Goal: Transaction & Acquisition: Purchase product/service

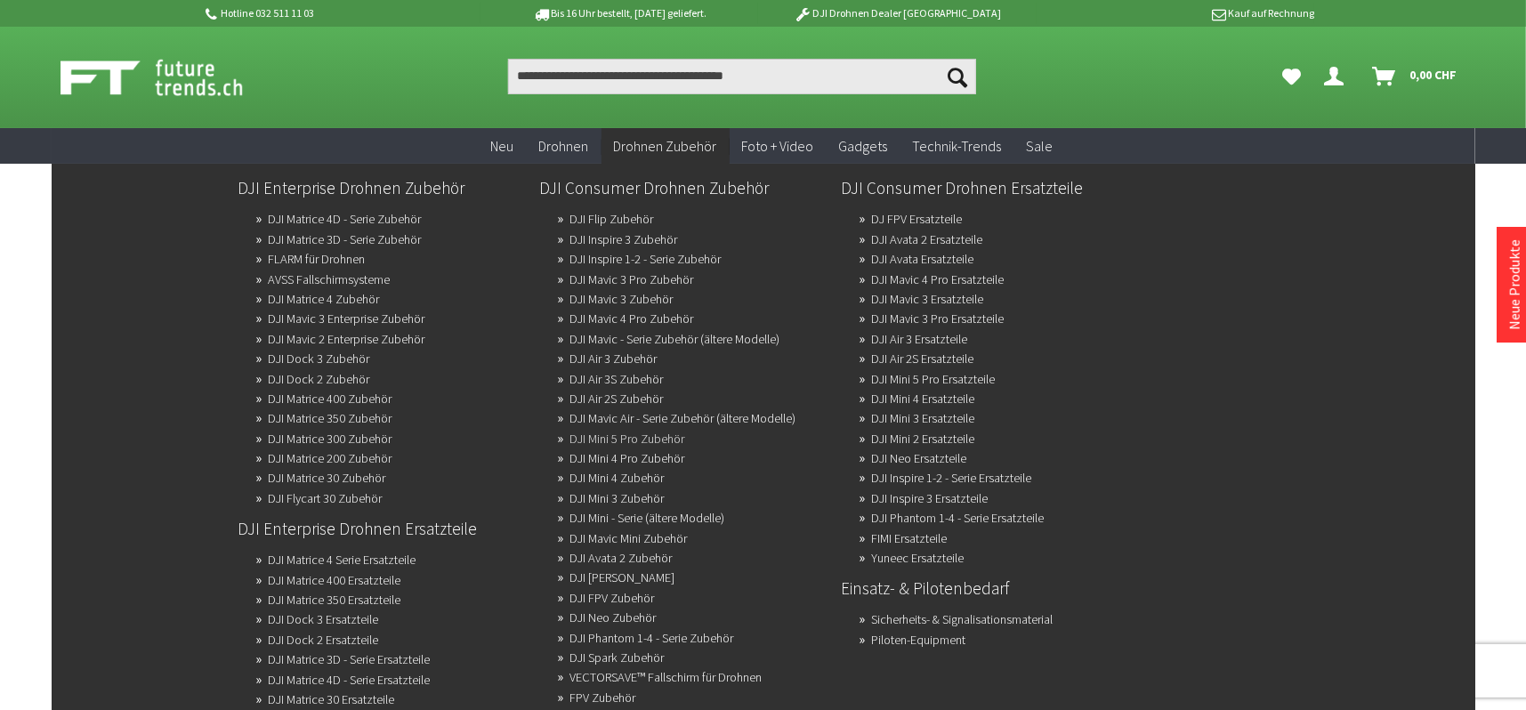
click at [652, 431] on link "DJI Mini 5 Pro Zubehör" at bounding box center [627, 438] width 115 height 25
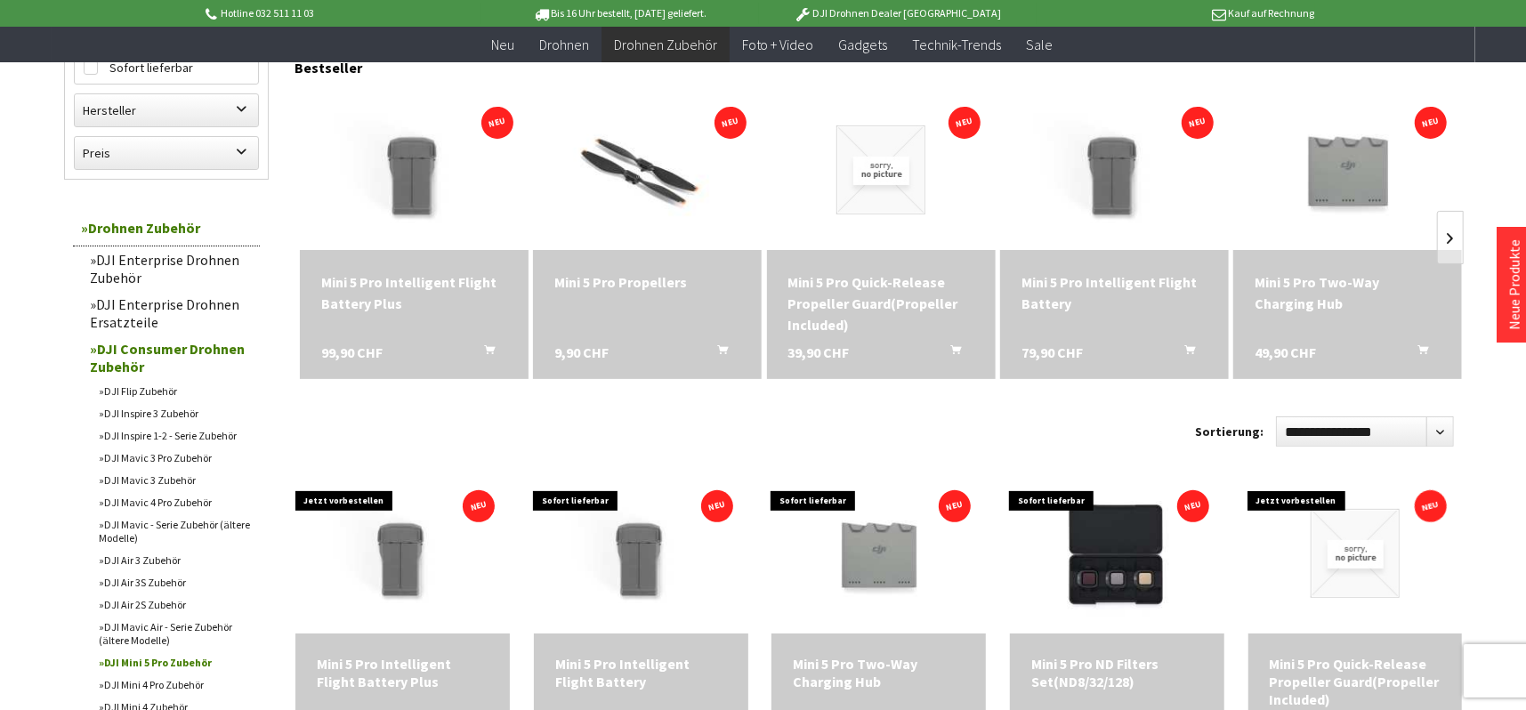
scroll to position [267, 0]
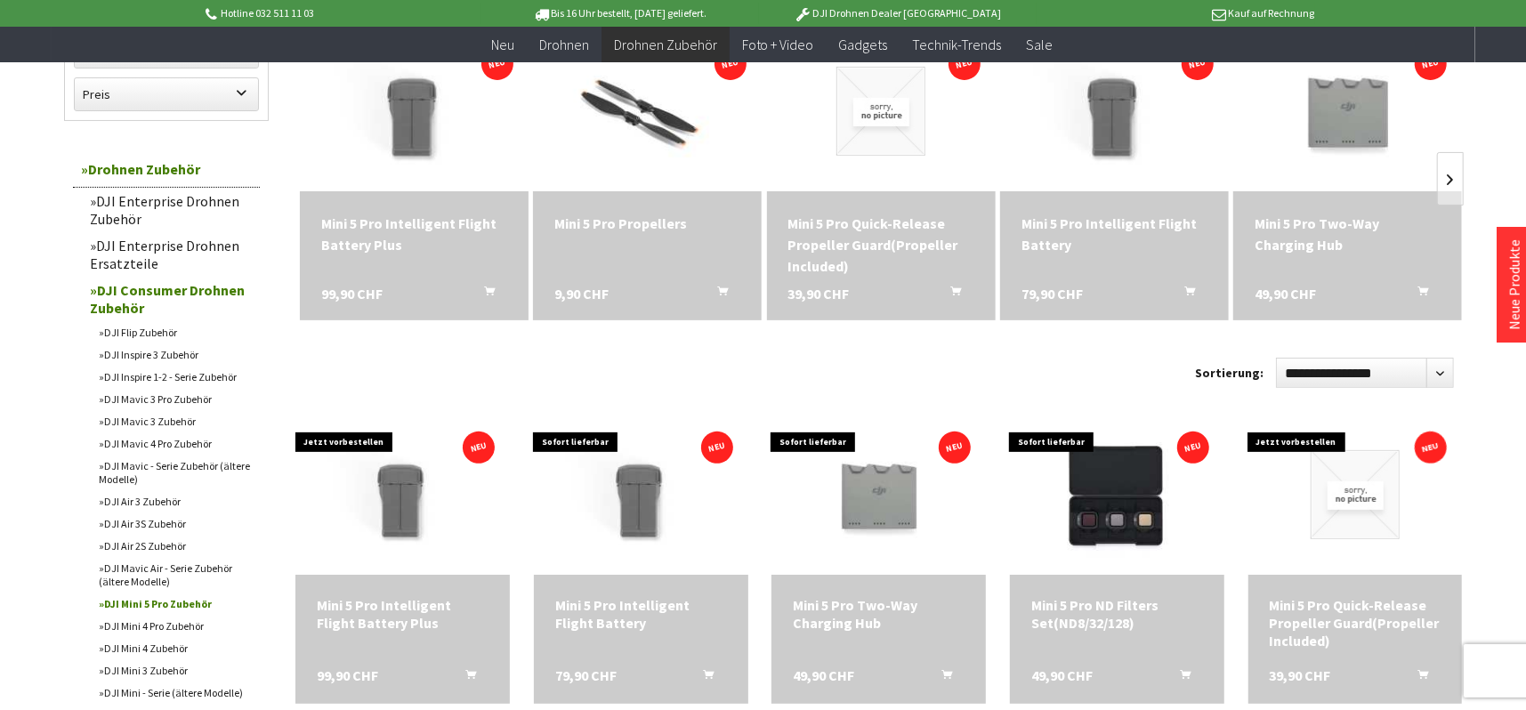
click at [198, 439] on link "DJI Mavic 4 Pro Zubehör" at bounding box center [175, 443] width 169 height 22
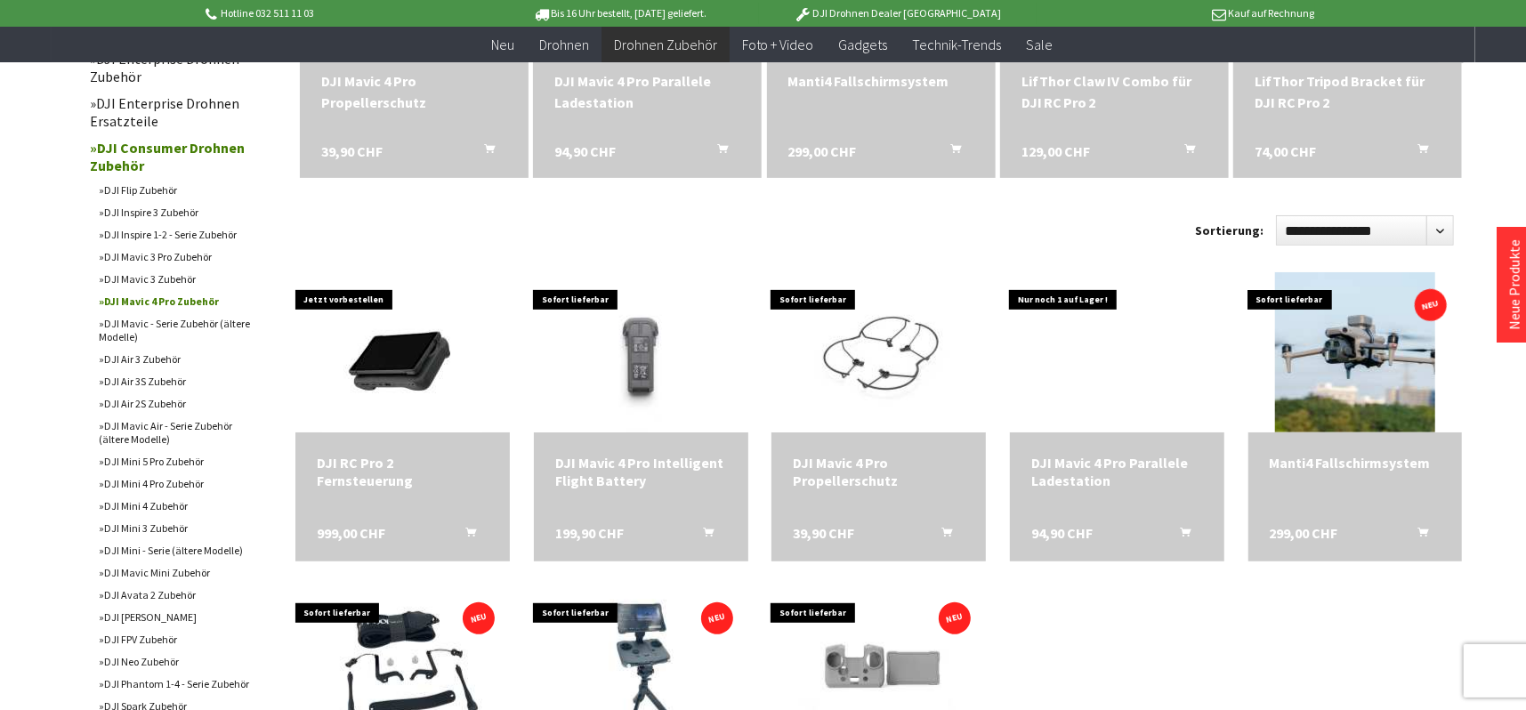
scroll to position [534, 0]
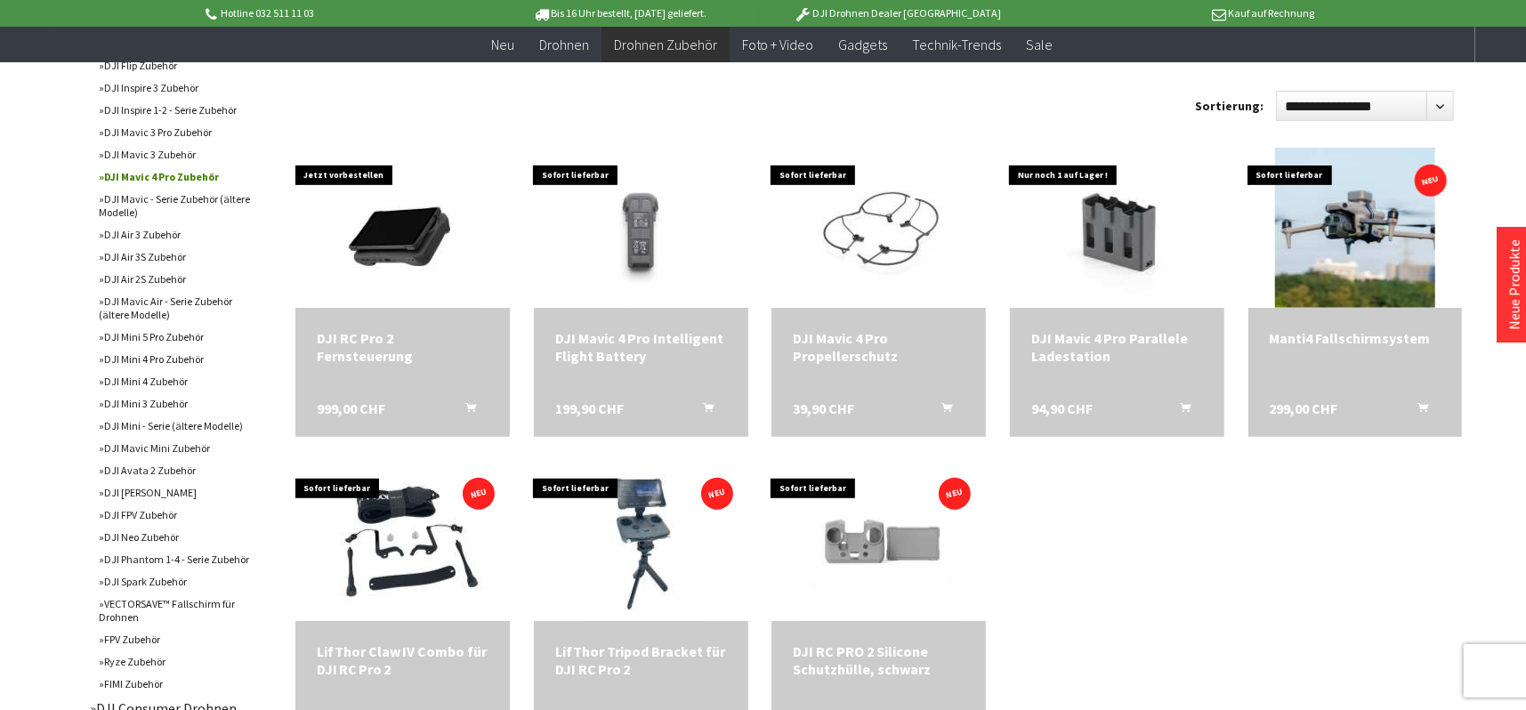
click at [172, 357] on link "DJI Mini 4 Pro Zubehör" at bounding box center [175, 359] width 169 height 22
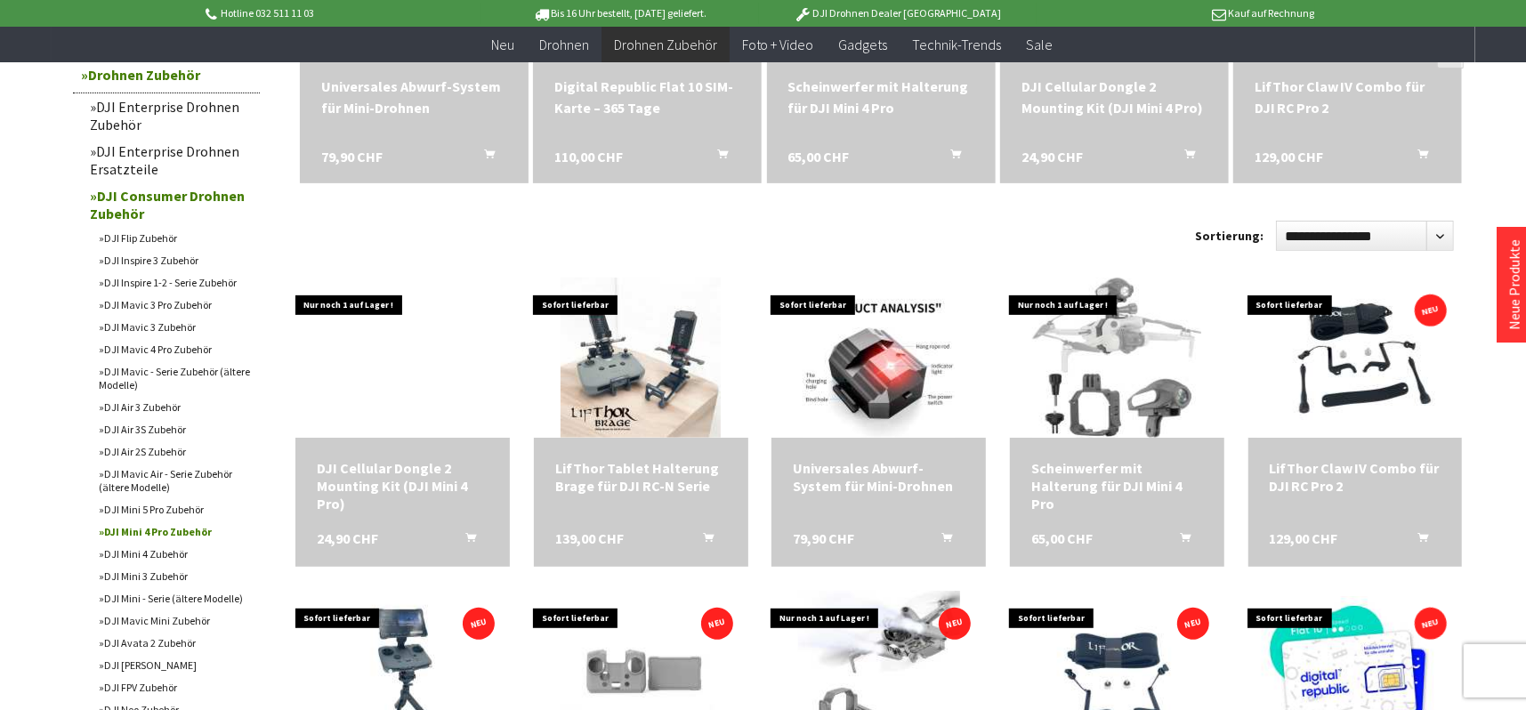
scroll to position [356, 0]
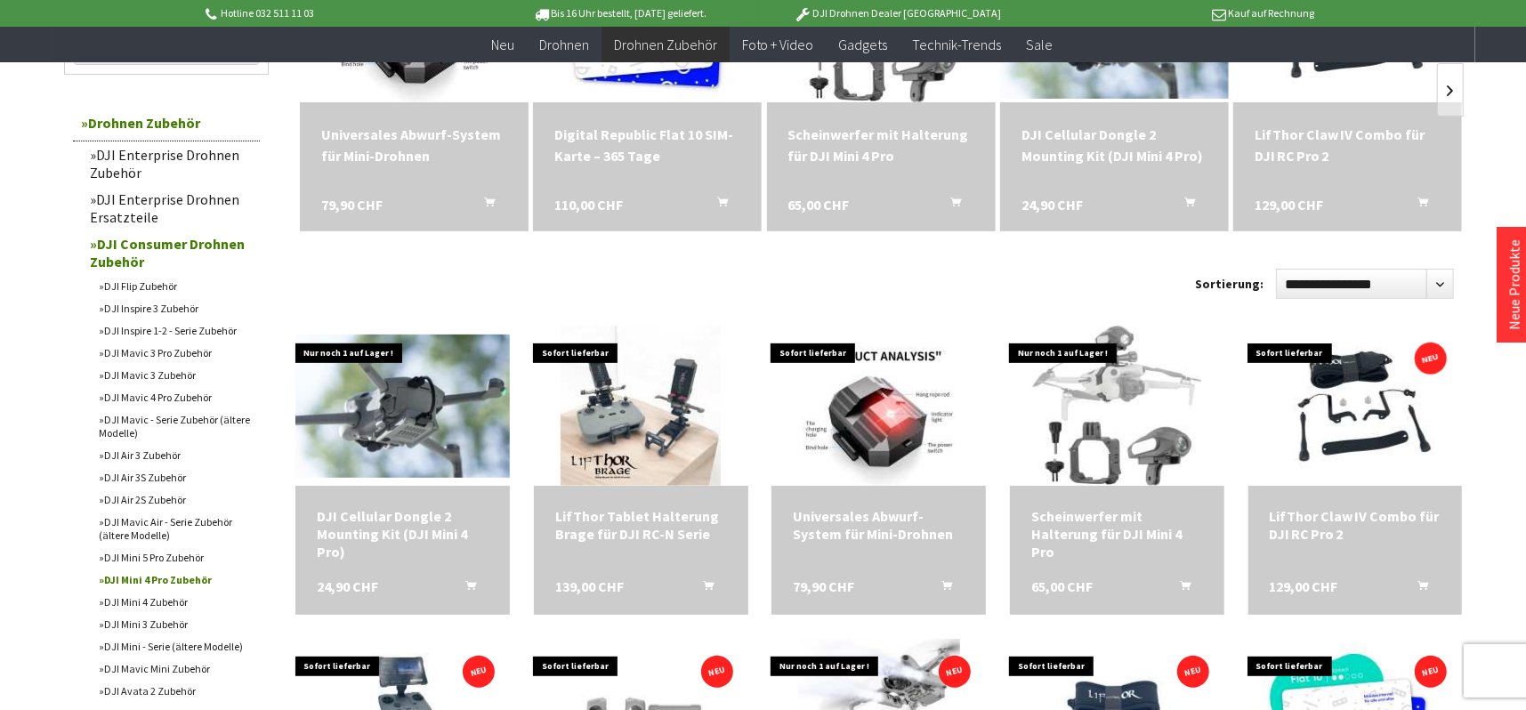
click at [187, 552] on link "DJI Mini 5 Pro Zubehör" at bounding box center [175, 557] width 169 height 22
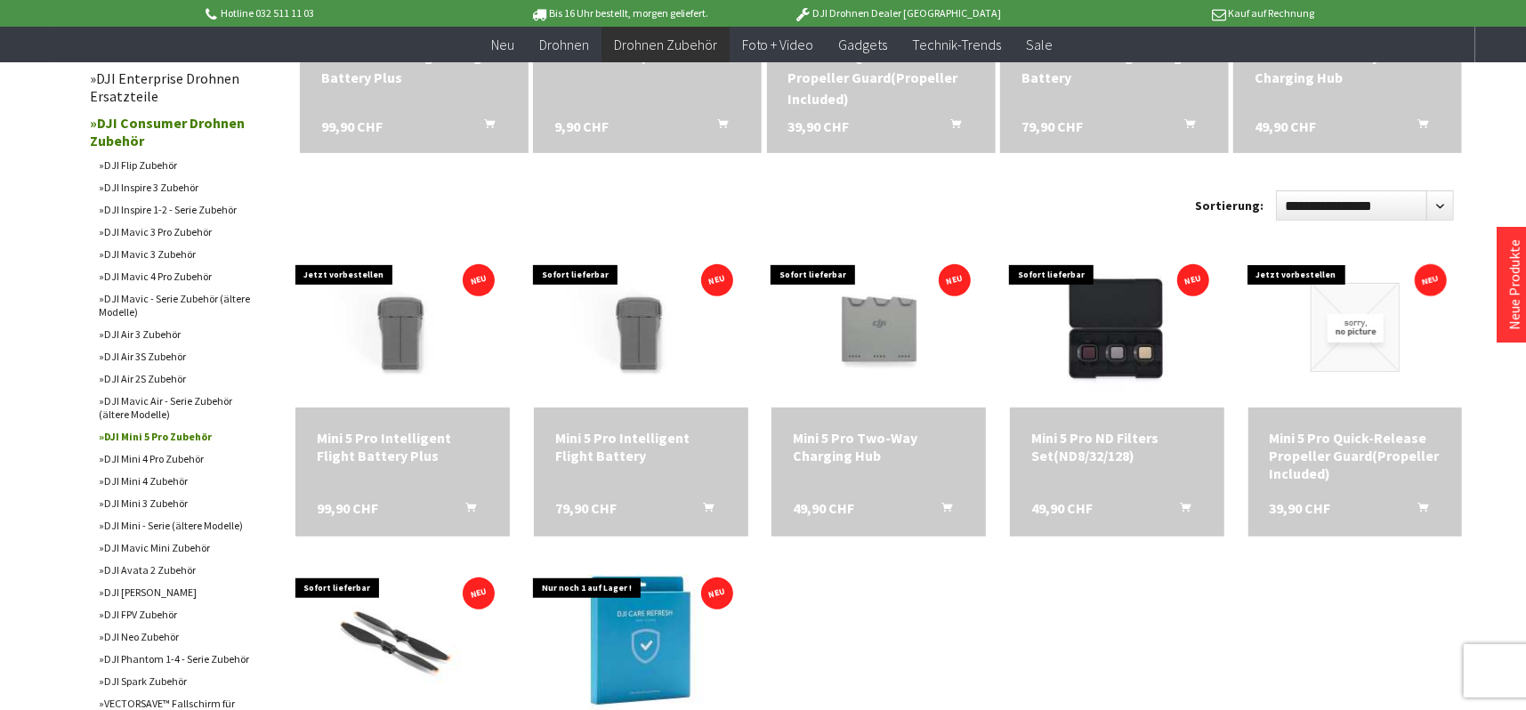
scroll to position [445, 0]
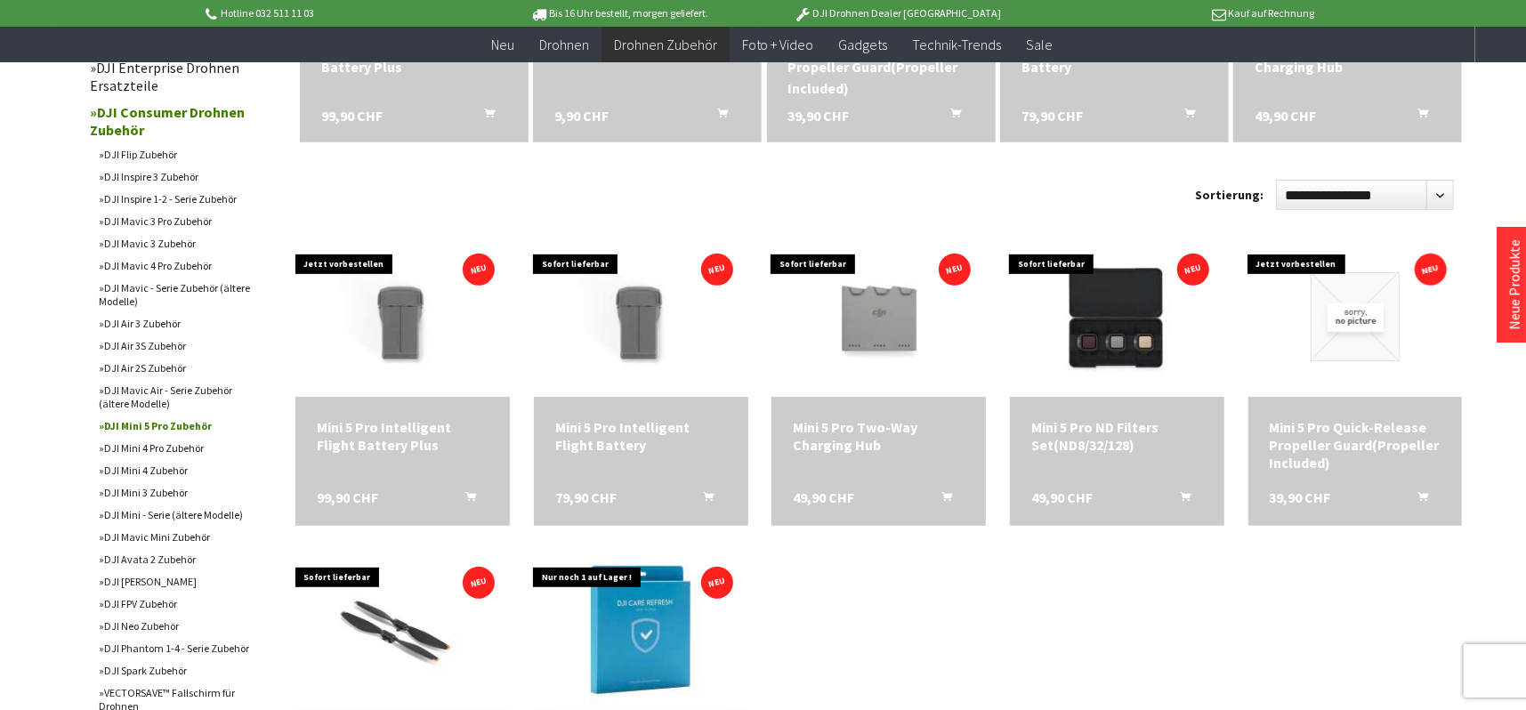
click at [182, 473] on link "DJI Mini 4 Zubehör" at bounding box center [175, 470] width 169 height 22
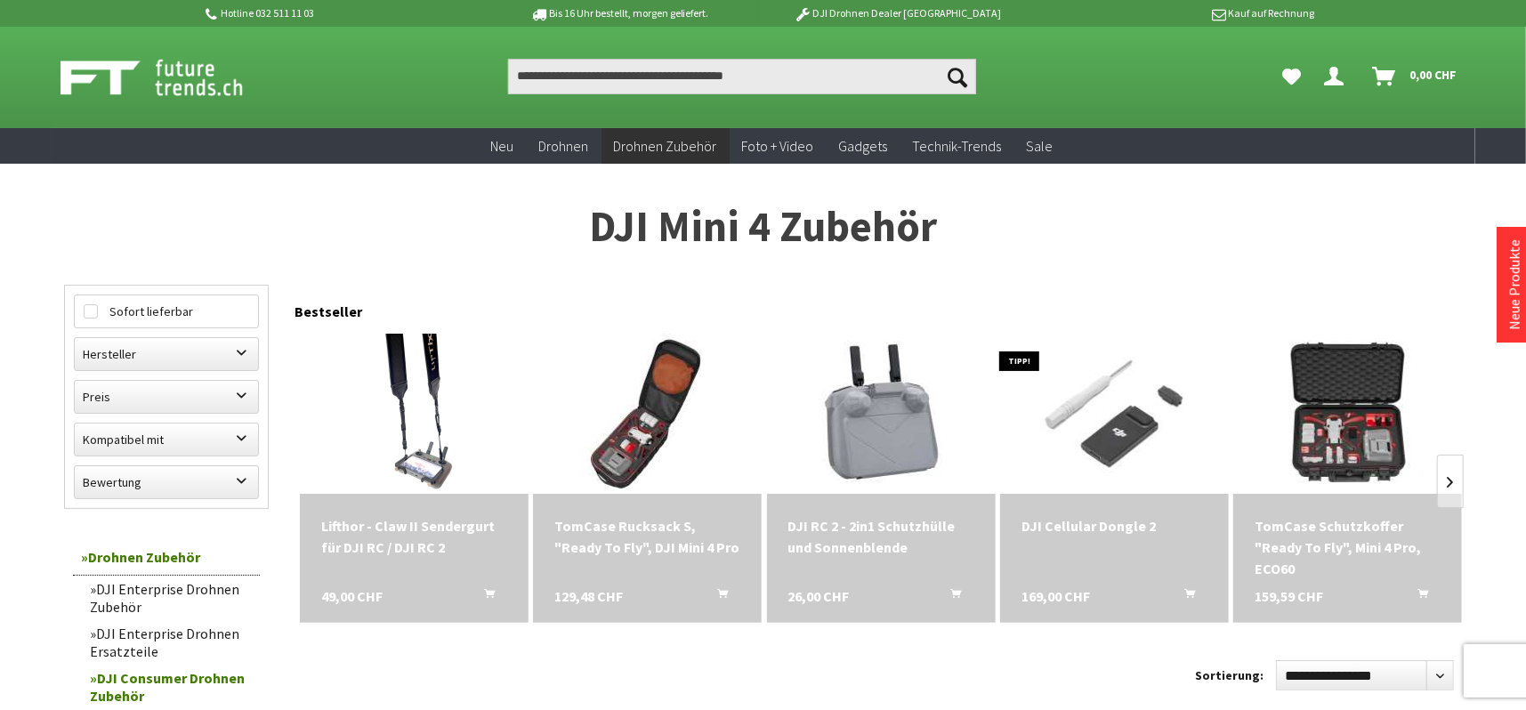
scroll to position [89, 0]
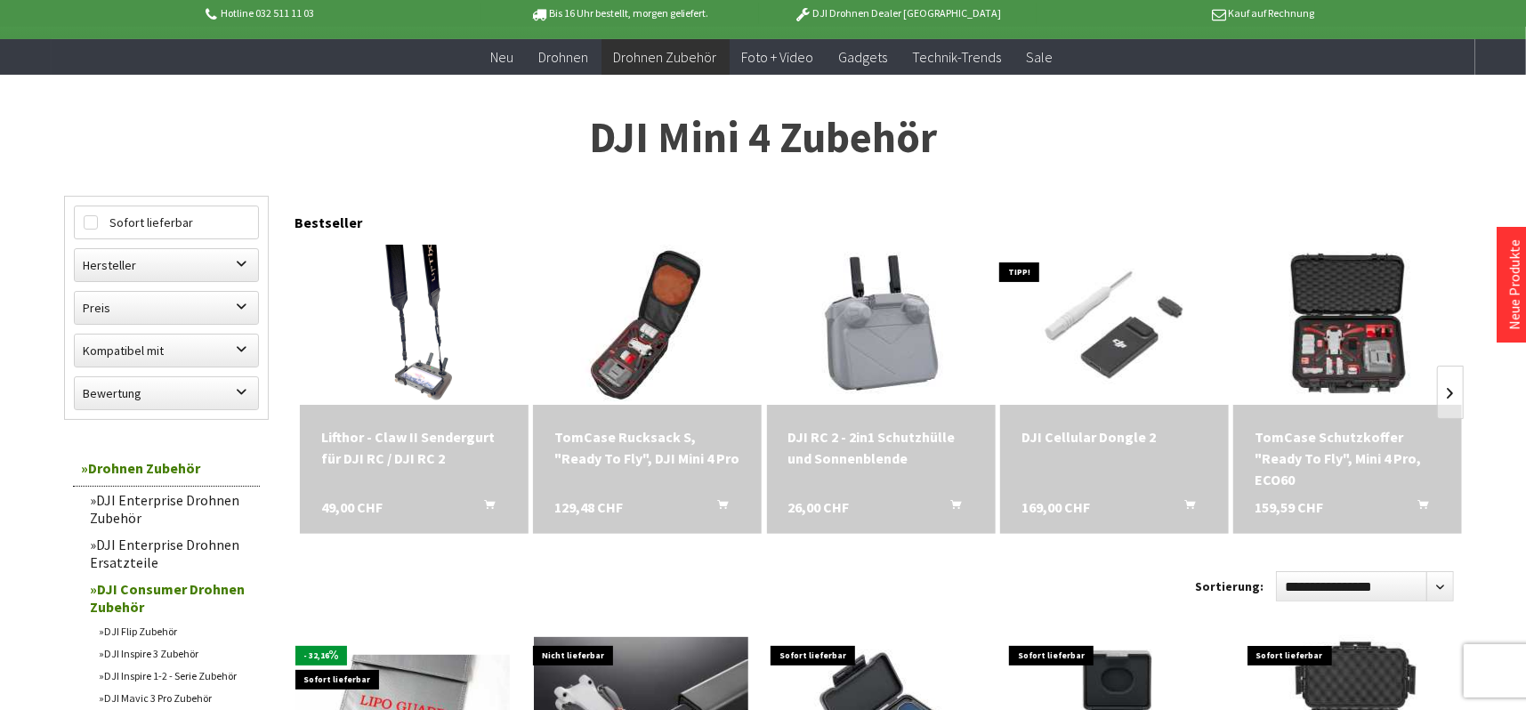
click at [890, 450] on div "DJI RC 2 - 2in1 Schutzhülle und Sonnenblende" at bounding box center [881, 447] width 186 height 43
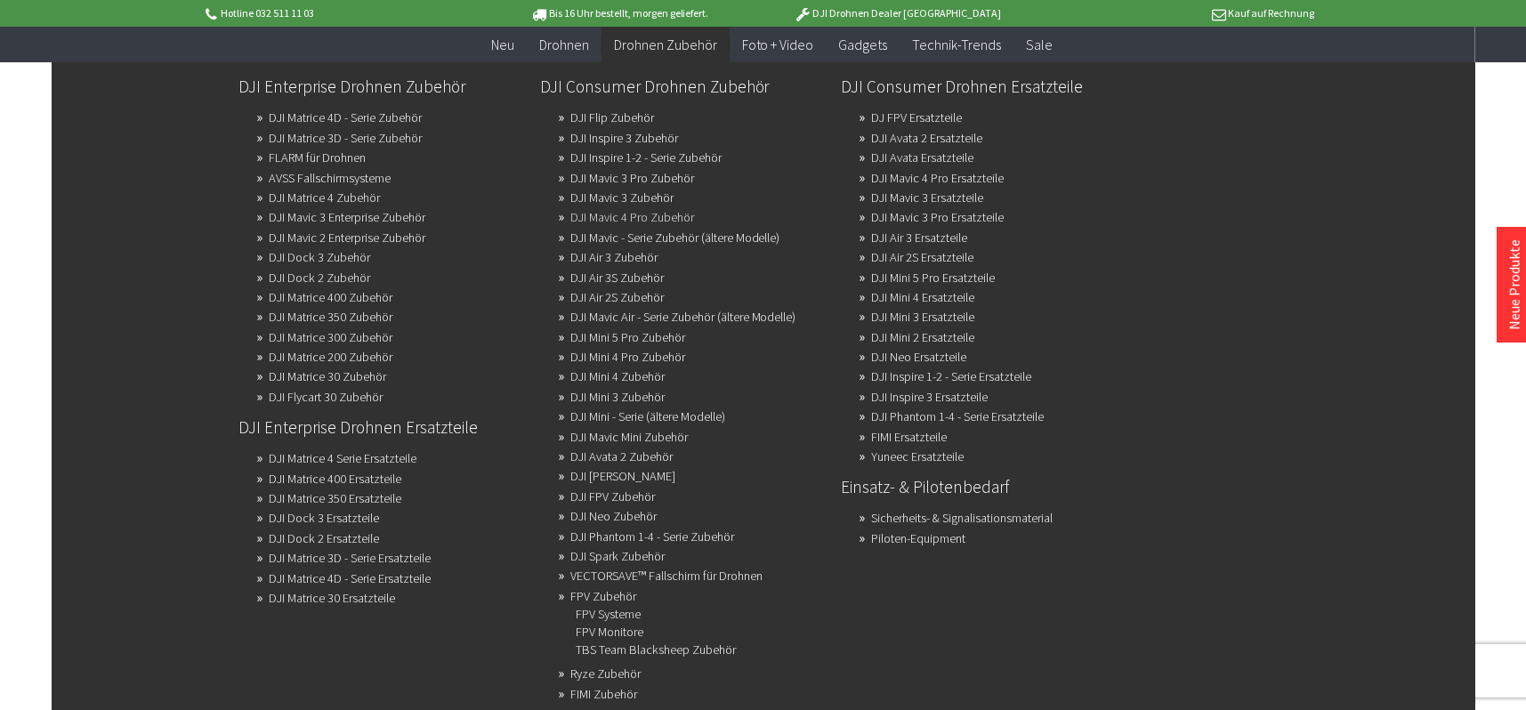
click at [623, 214] on link "DJI Mavic 4 Pro Zubehör" at bounding box center [632, 217] width 124 height 25
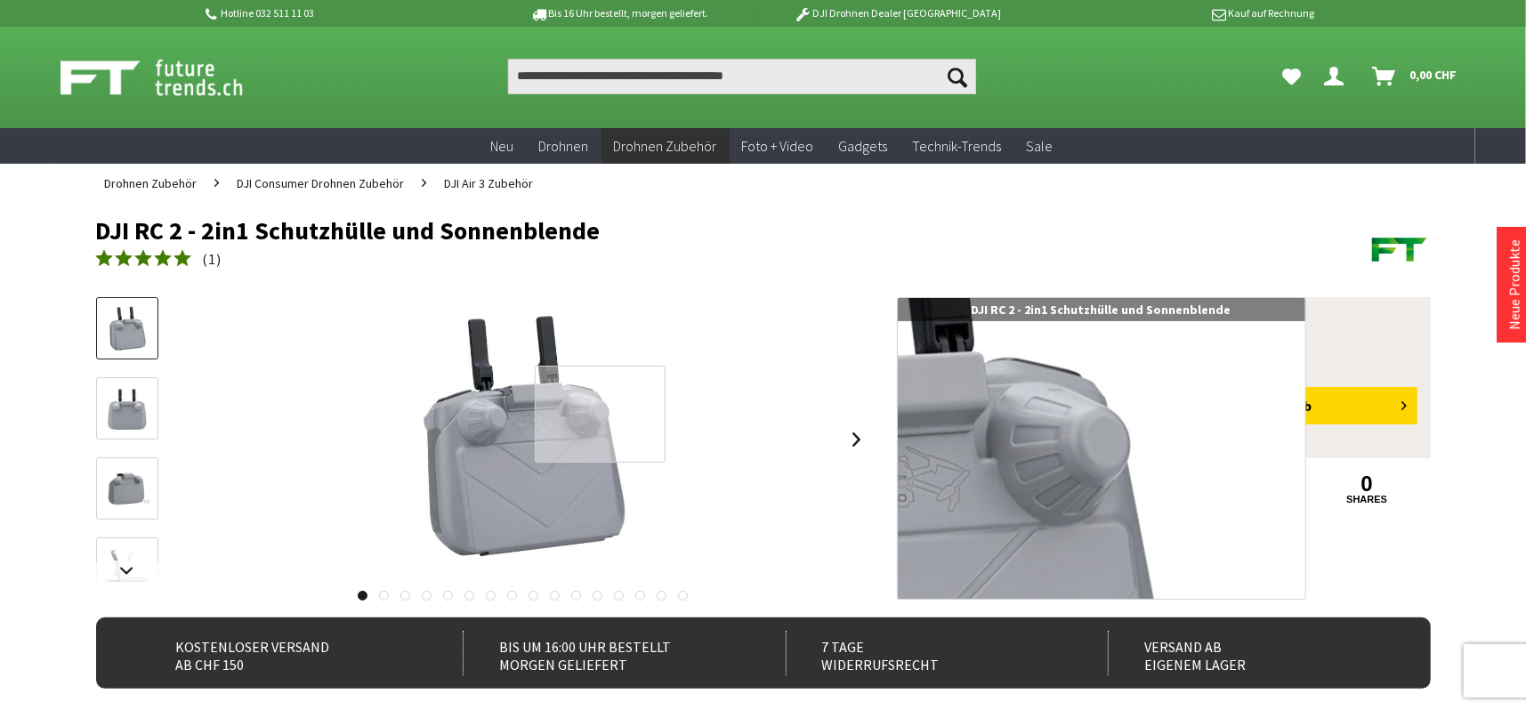
click at [631, 414] on div at bounding box center [600, 414] width 131 height 97
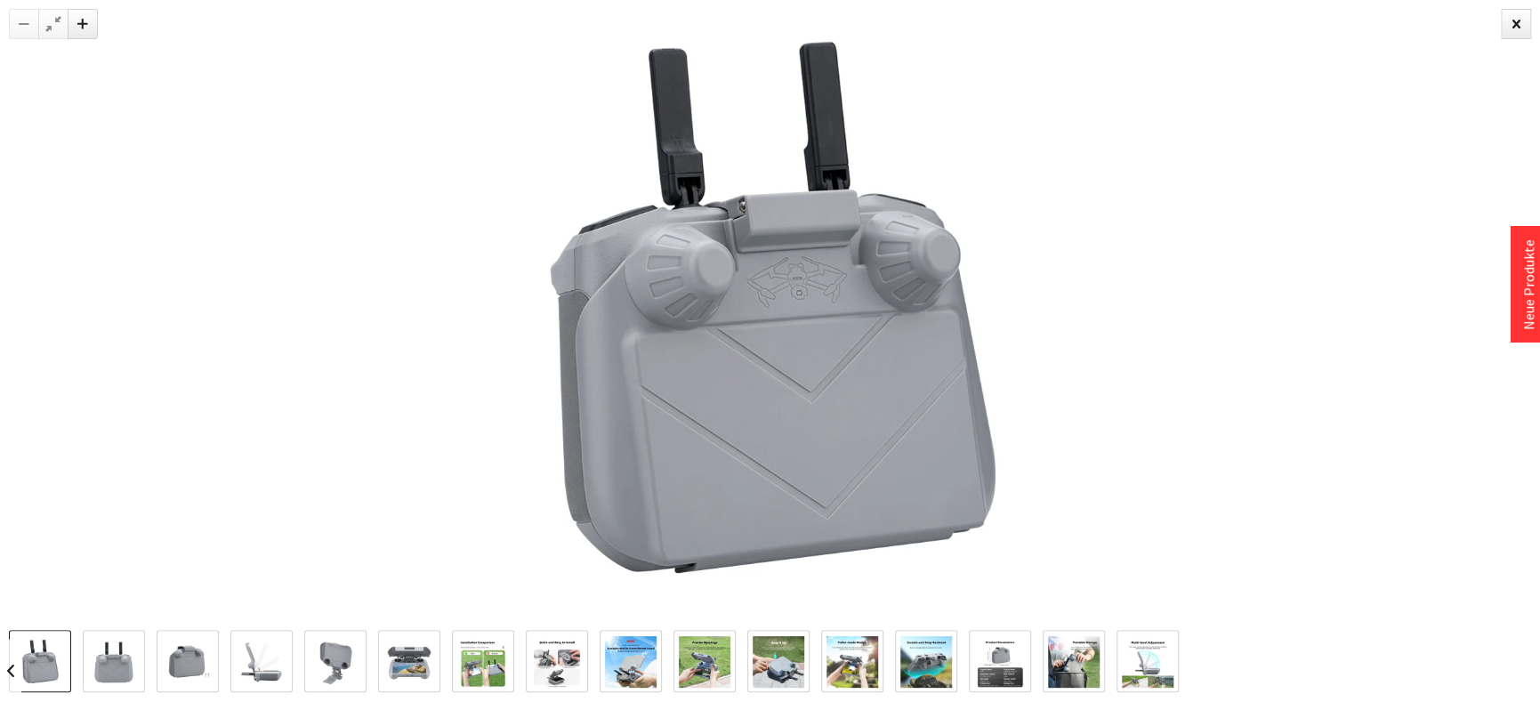
click at [113, 652] on img at bounding box center [114, 662] width 52 height 52
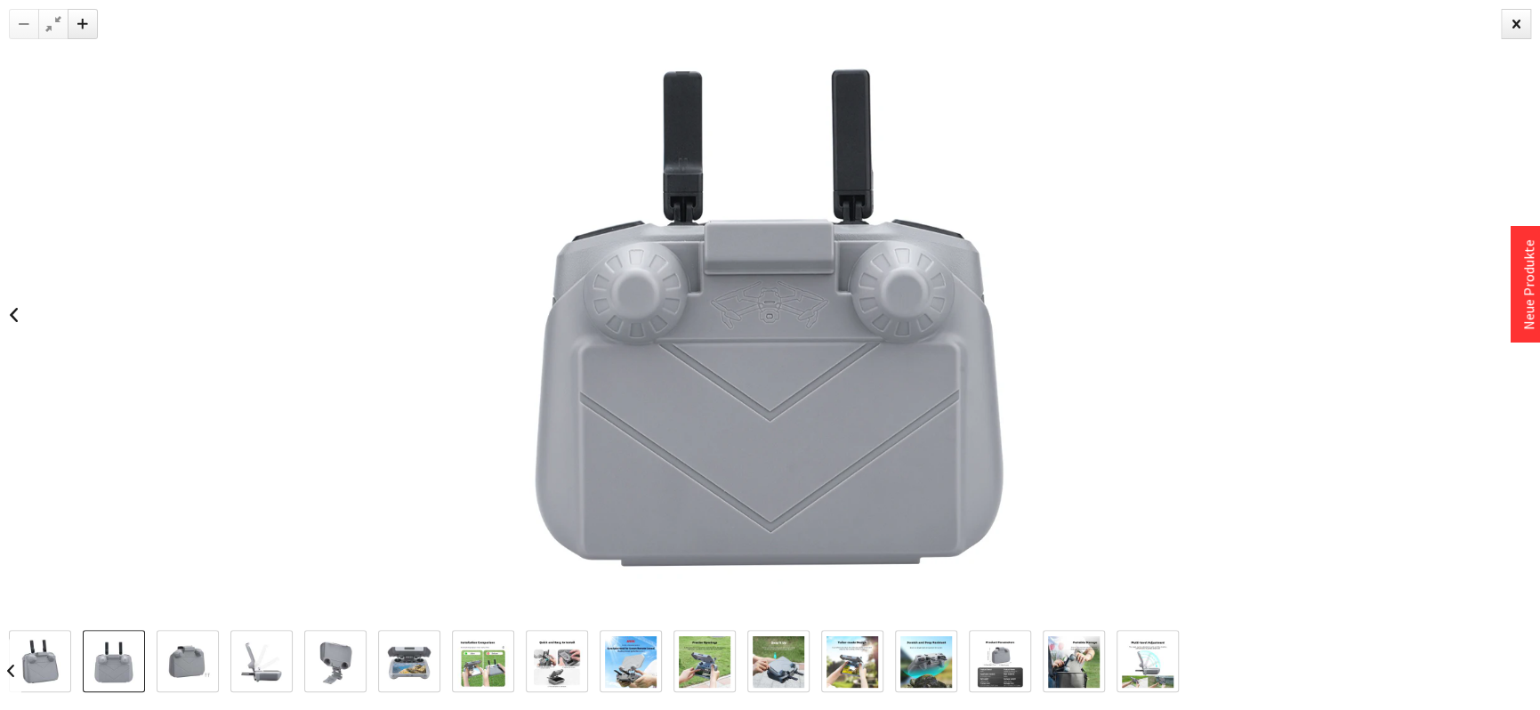
click at [189, 668] on img at bounding box center [188, 662] width 52 height 52
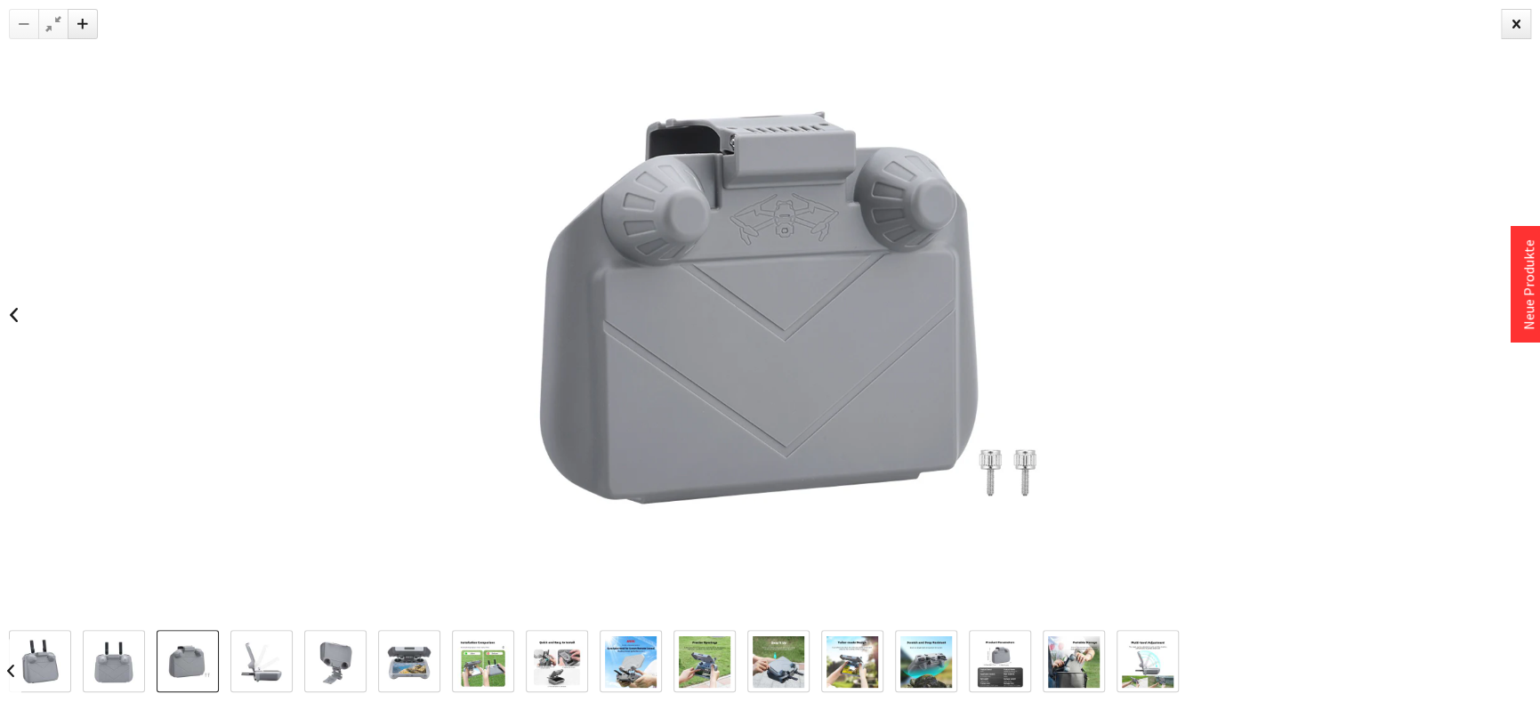
click at [258, 666] on img at bounding box center [262, 662] width 52 height 52
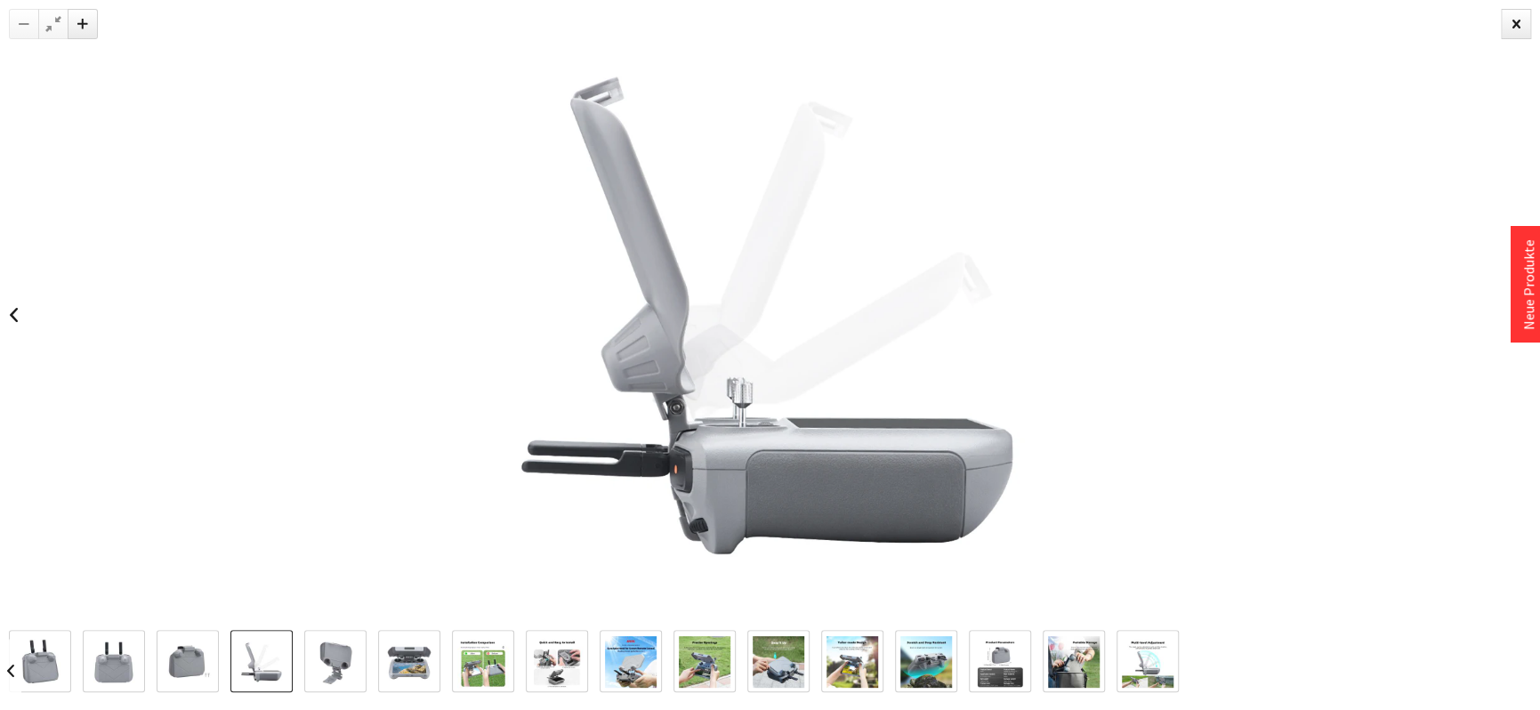
click at [316, 666] on img at bounding box center [336, 662] width 52 height 52
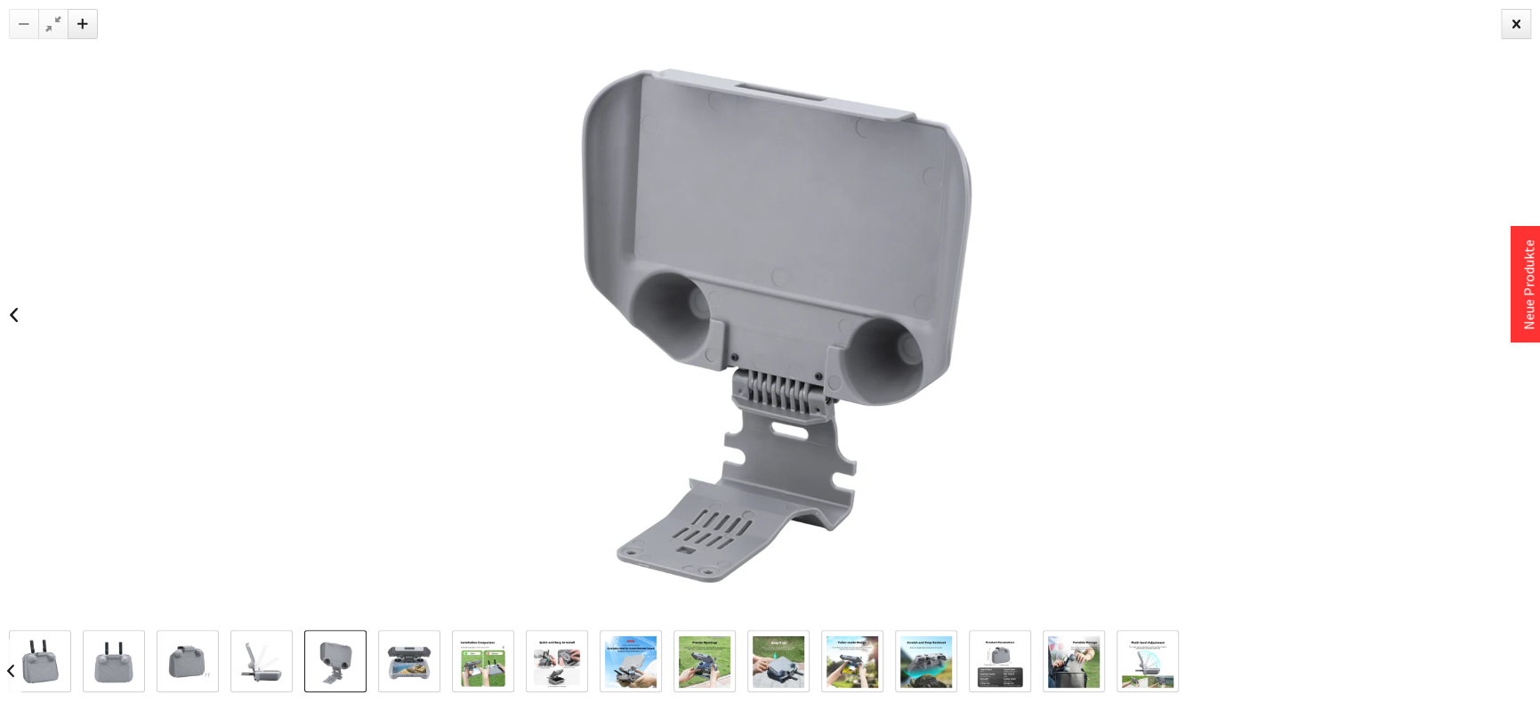
click at [394, 667] on img at bounding box center [410, 662] width 52 height 52
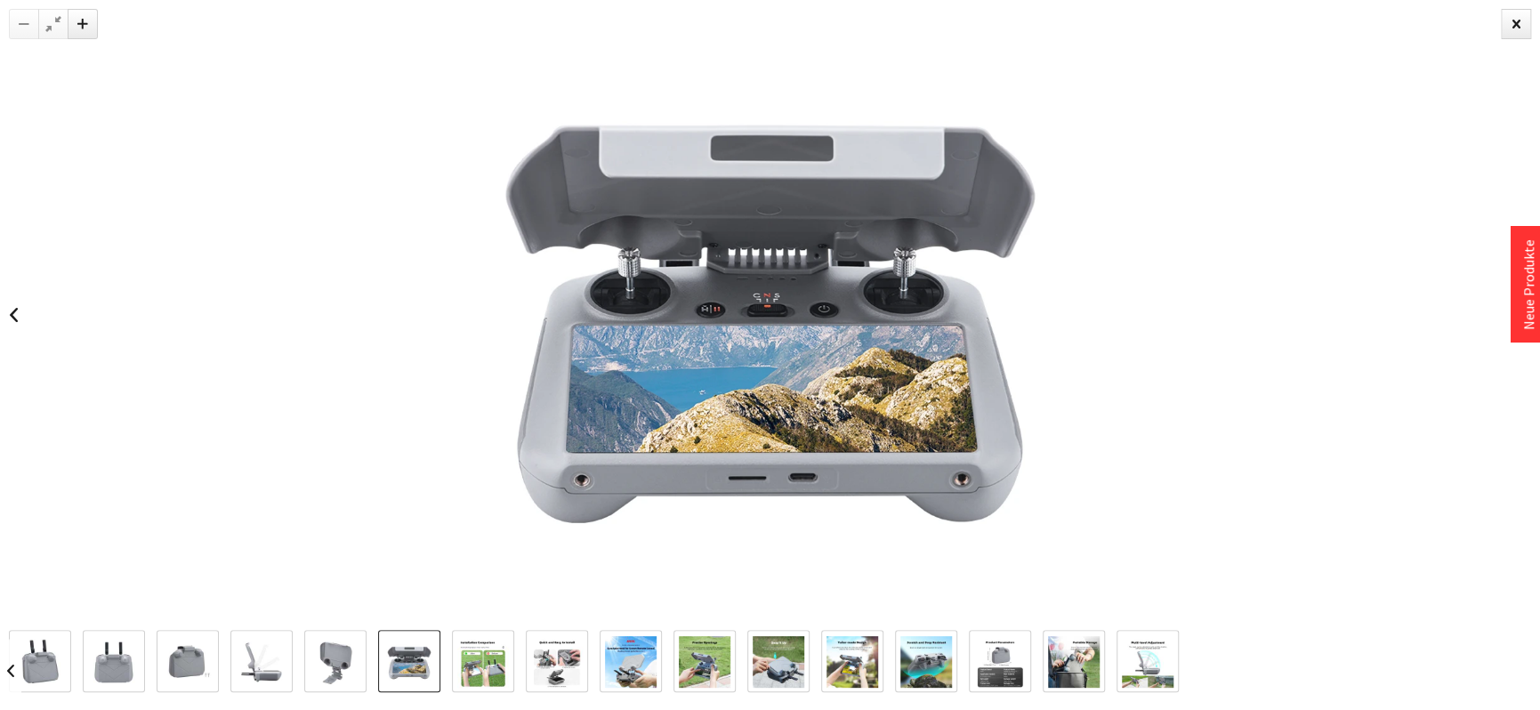
click at [461, 674] on img at bounding box center [483, 662] width 52 height 52
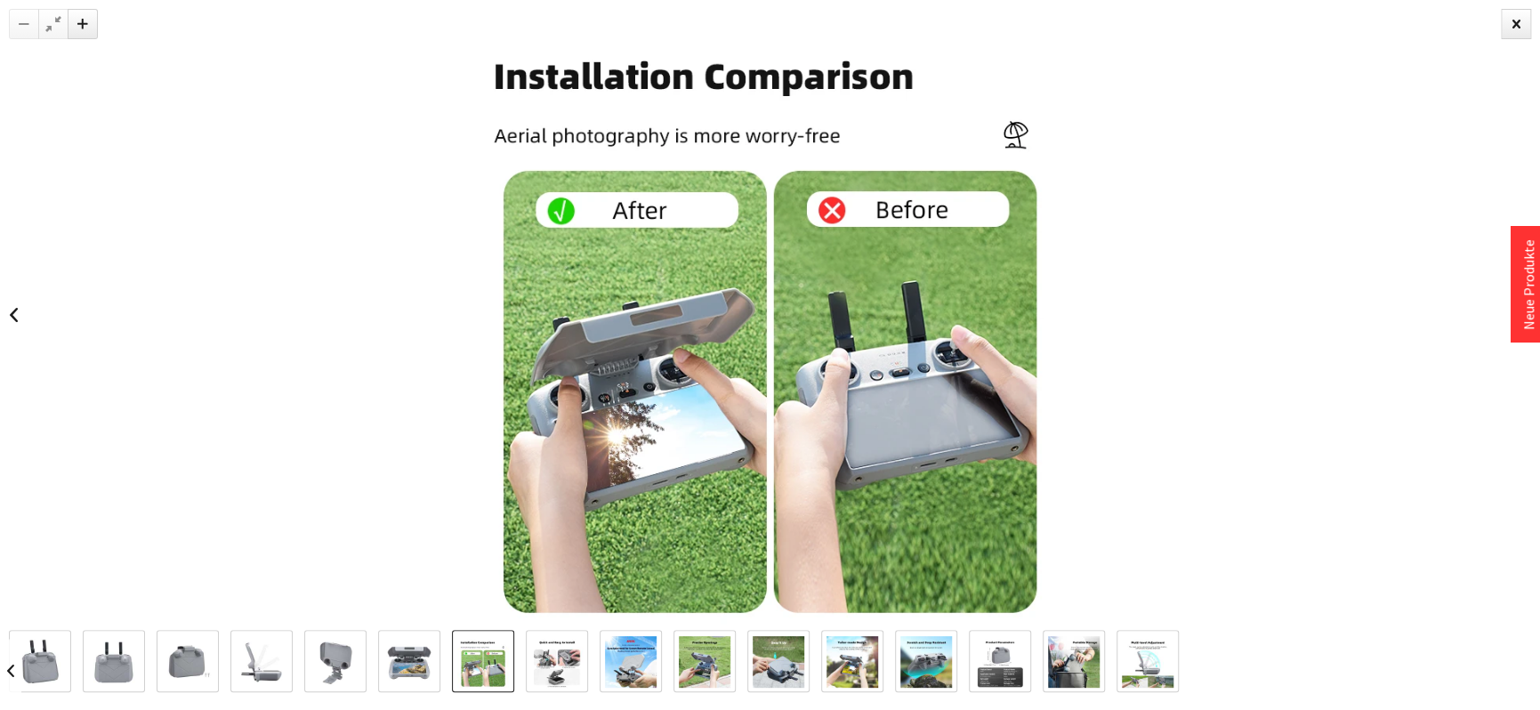
click at [534, 669] on img at bounding box center [557, 662] width 52 height 52
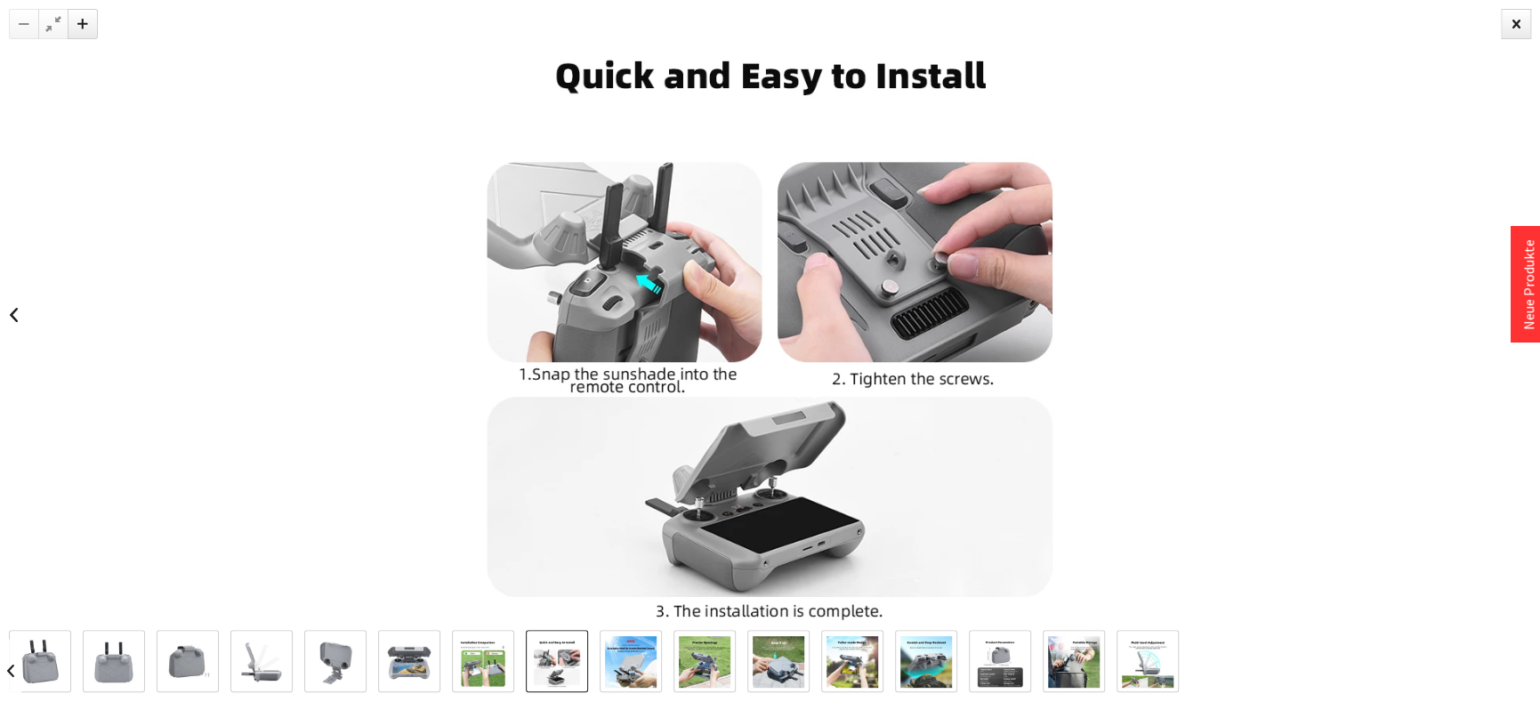
click at [608, 662] on img at bounding box center [631, 662] width 52 height 52
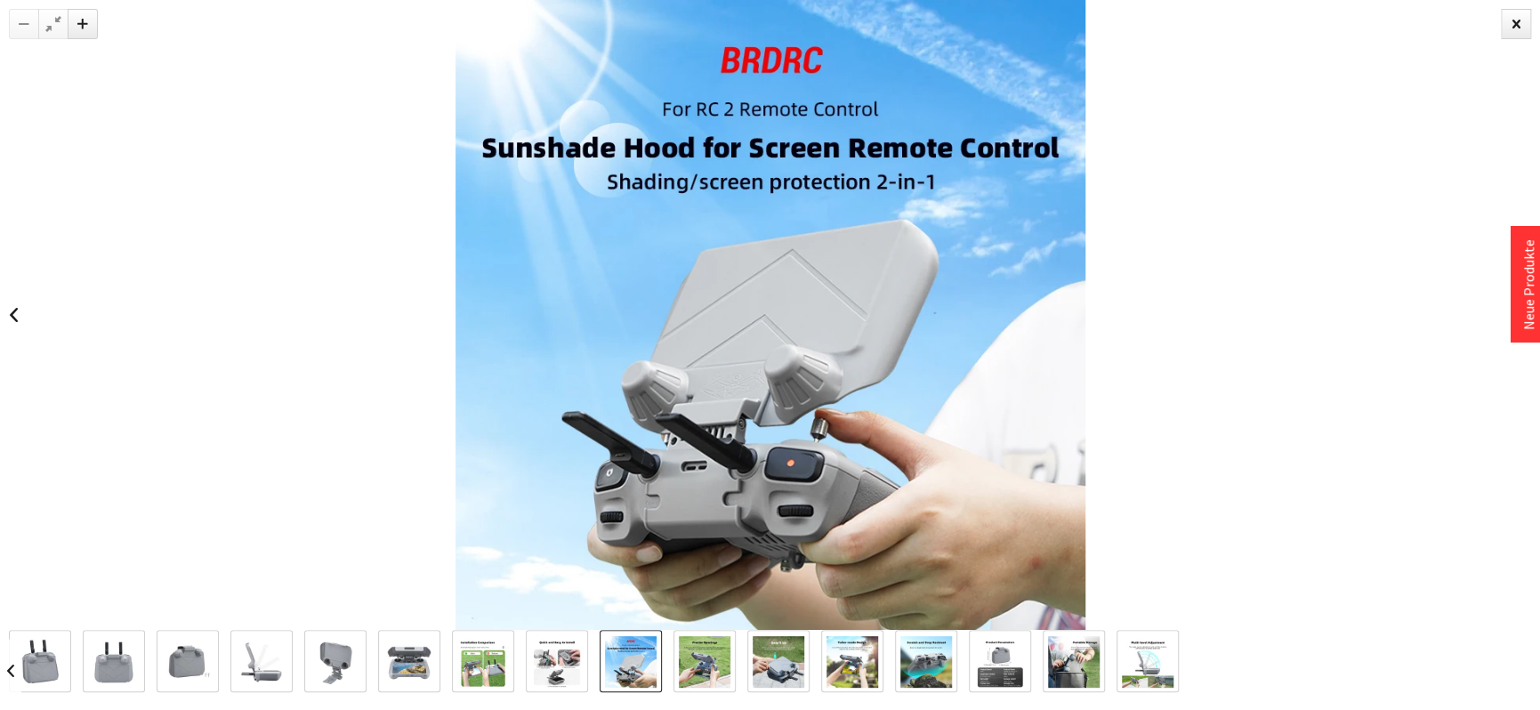
click at [718, 667] on img at bounding box center [705, 662] width 52 height 52
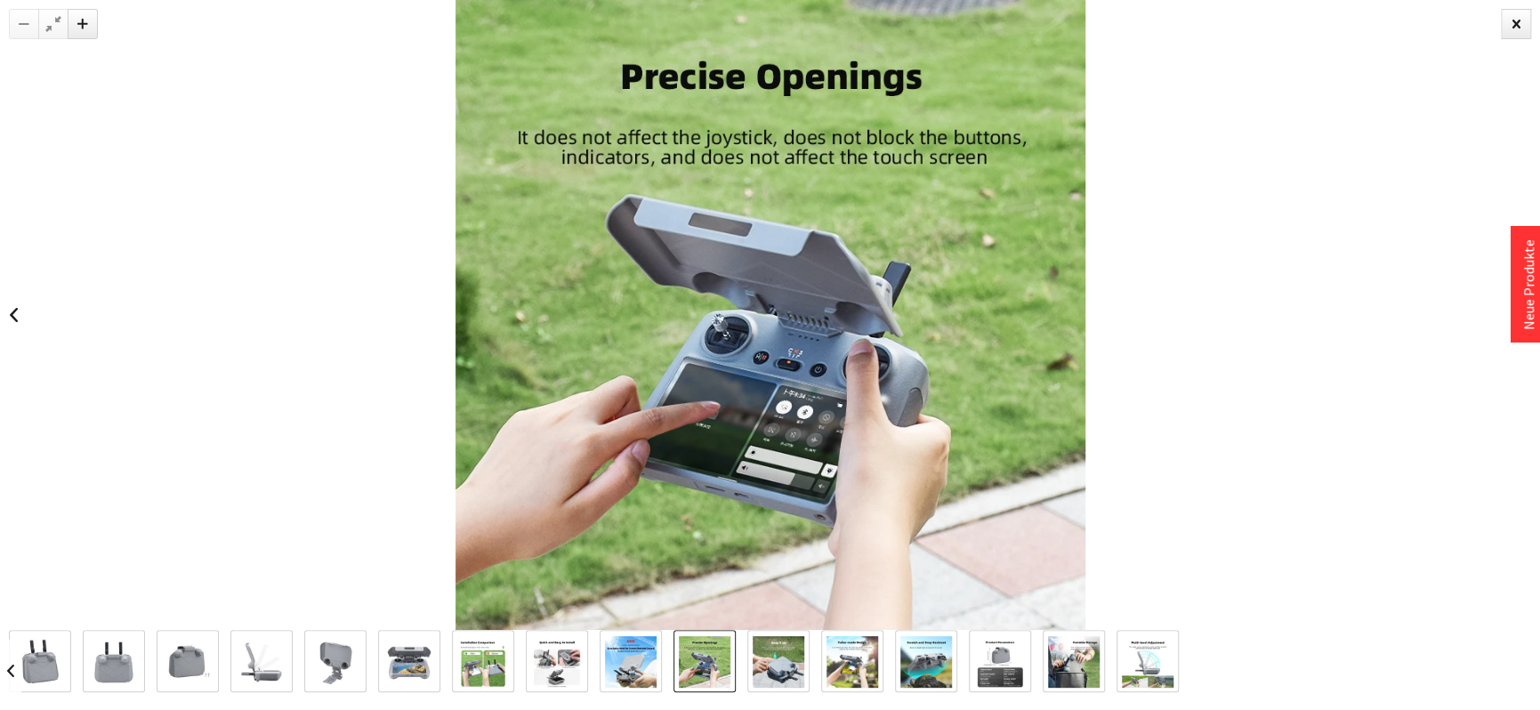
click at [780, 666] on img at bounding box center [779, 662] width 52 height 52
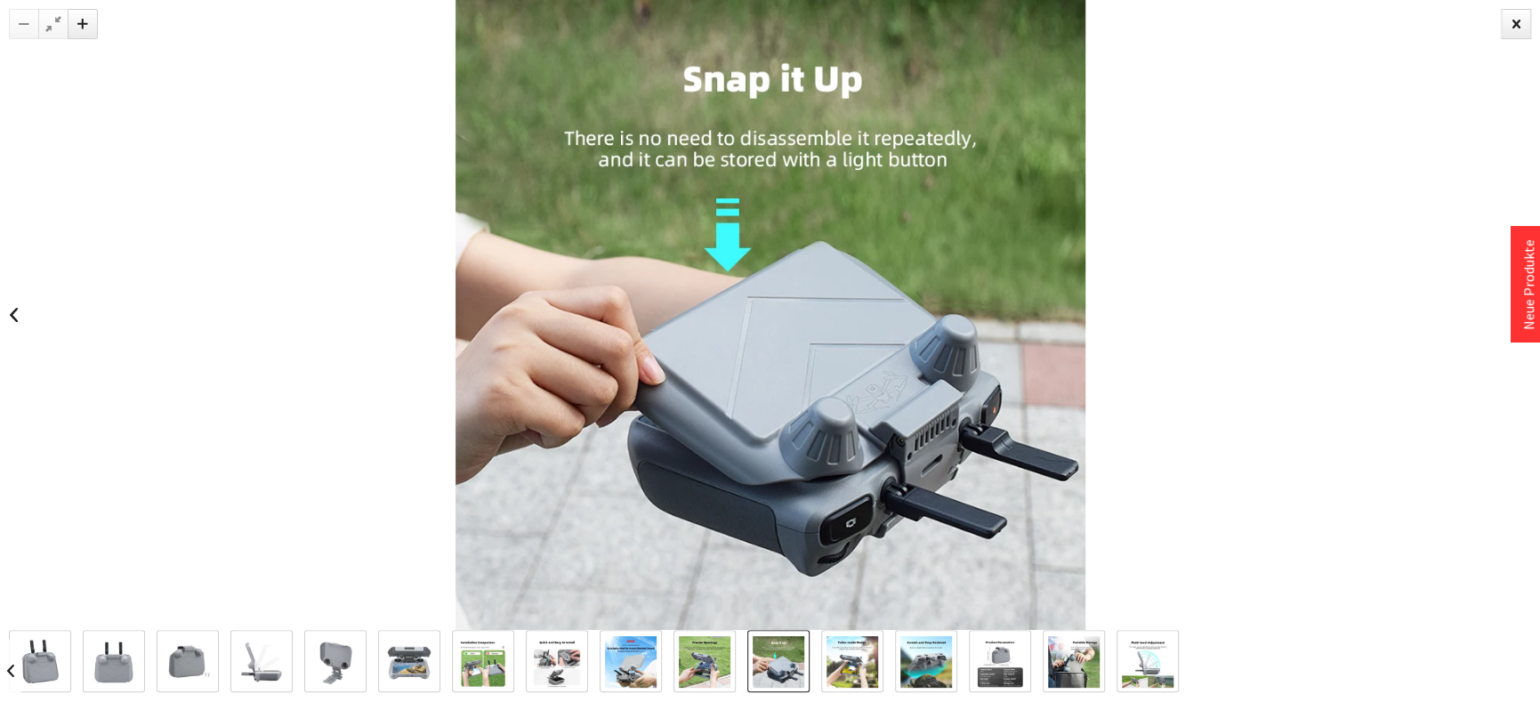
click at [850, 663] on img at bounding box center [853, 662] width 52 height 52
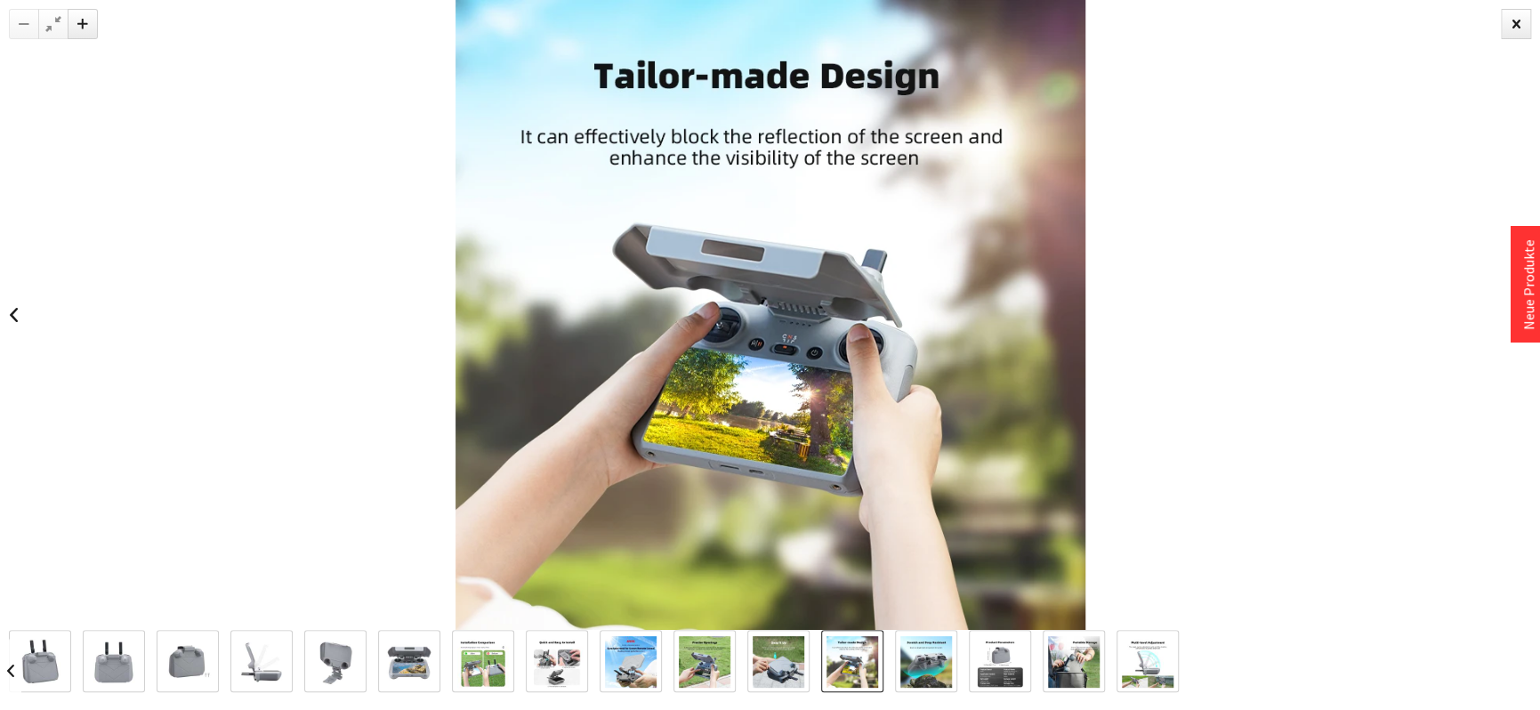
click at [930, 659] on img at bounding box center [927, 662] width 52 height 52
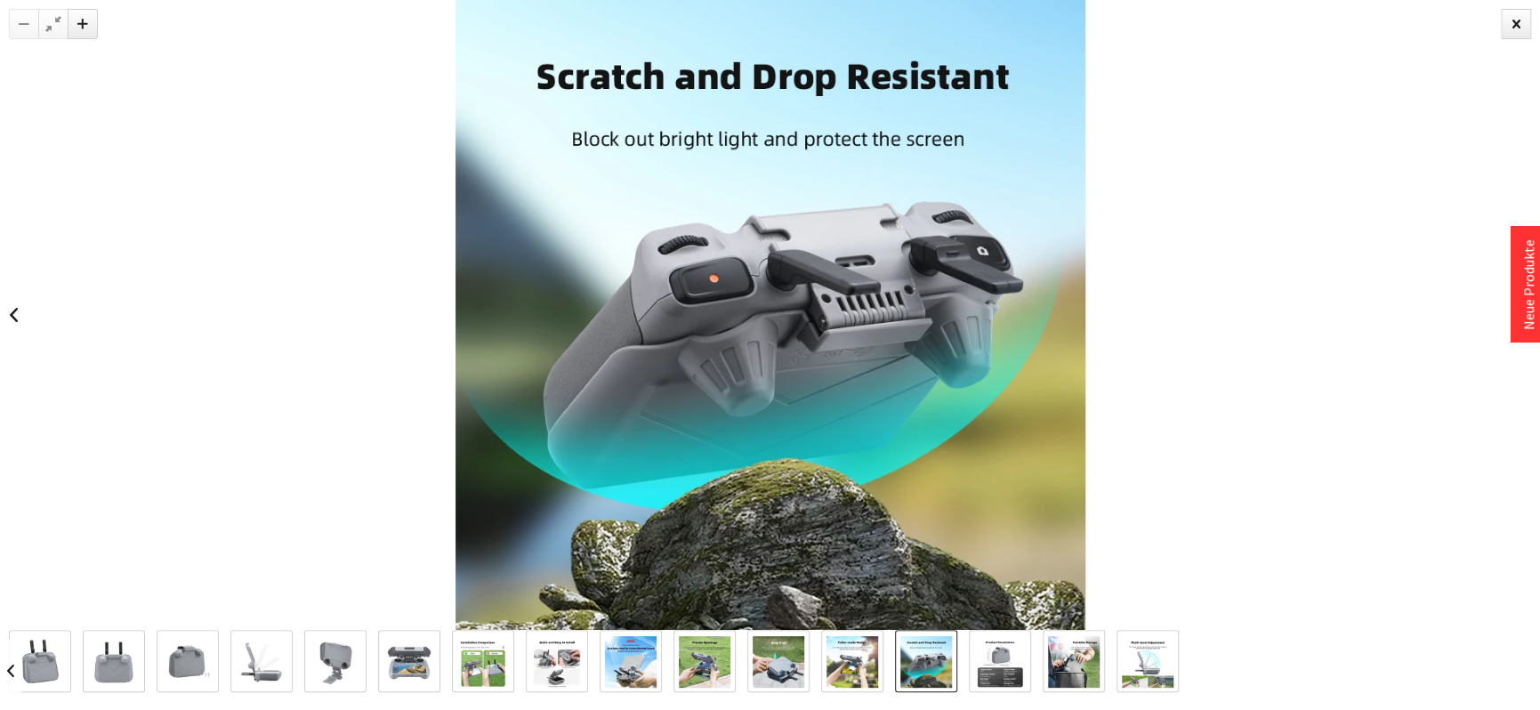
click at [990, 658] on img at bounding box center [1000, 662] width 52 height 52
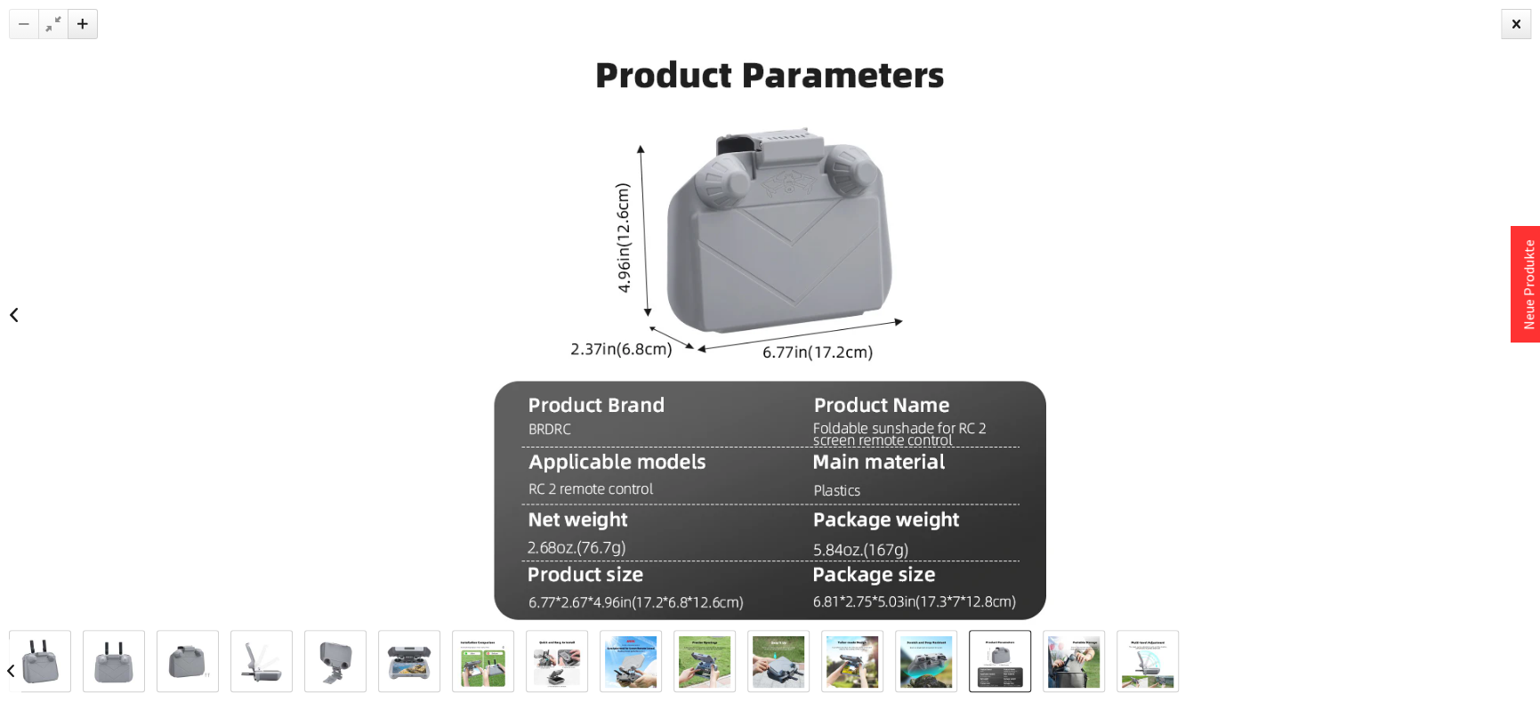
click at [1075, 658] on img at bounding box center [1074, 662] width 52 height 52
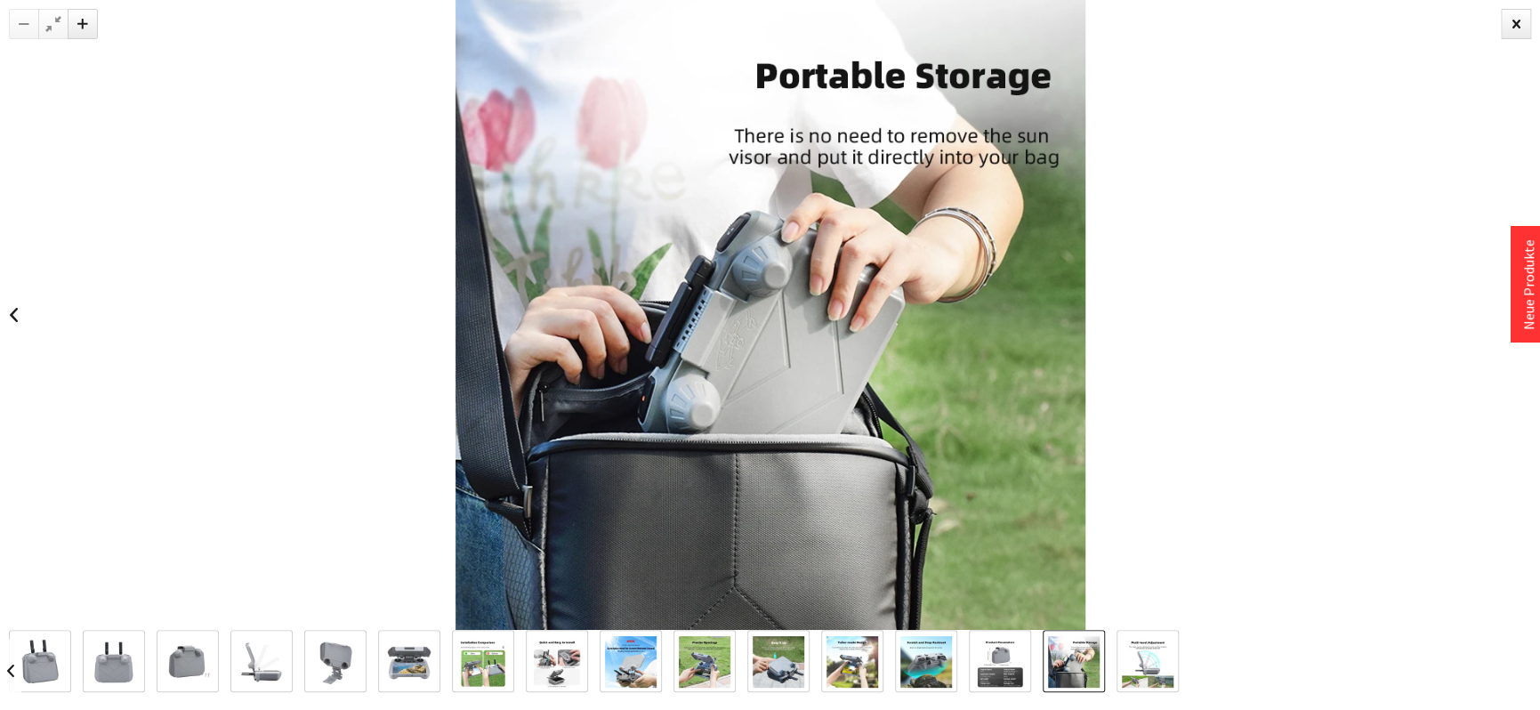
click at [1138, 663] on img at bounding box center [1148, 662] width 52 height 52
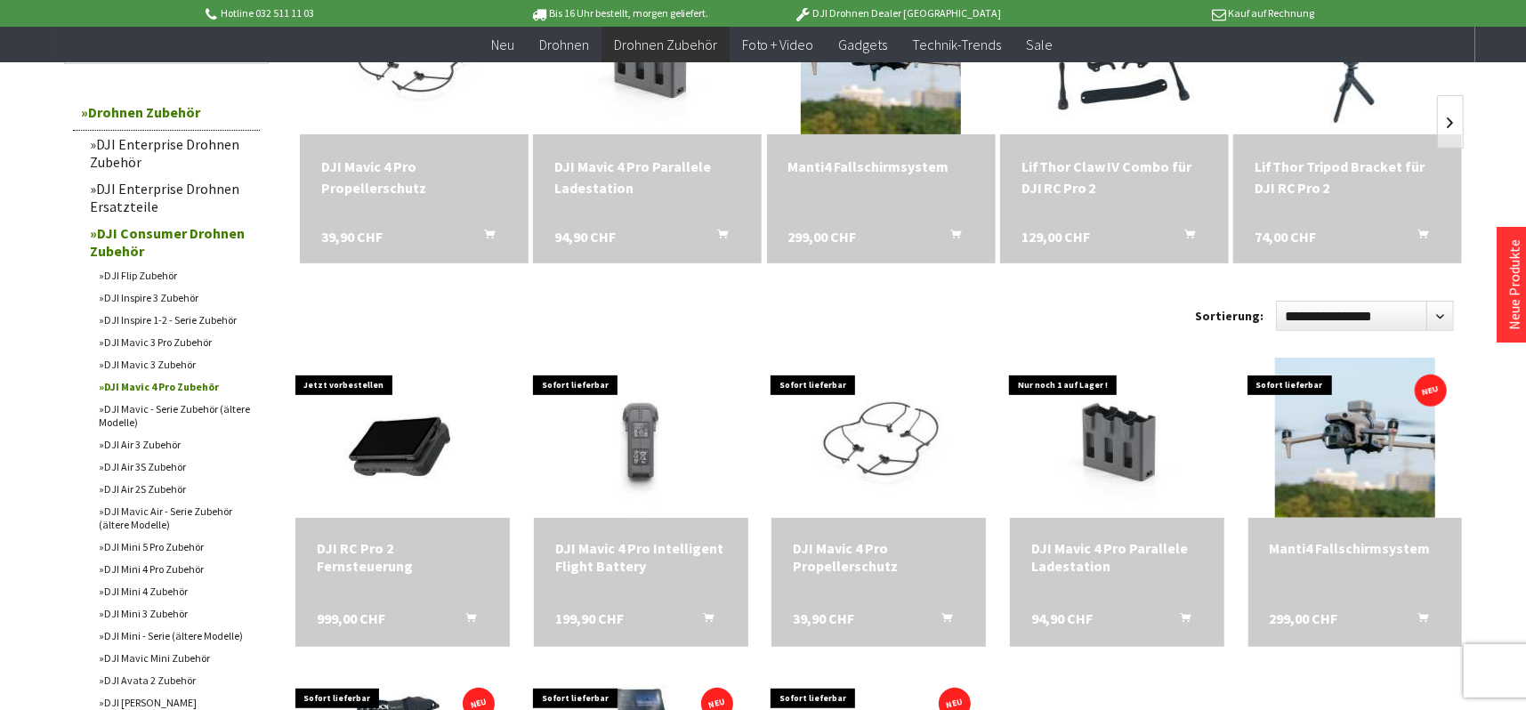
scroll to position [356, 0]
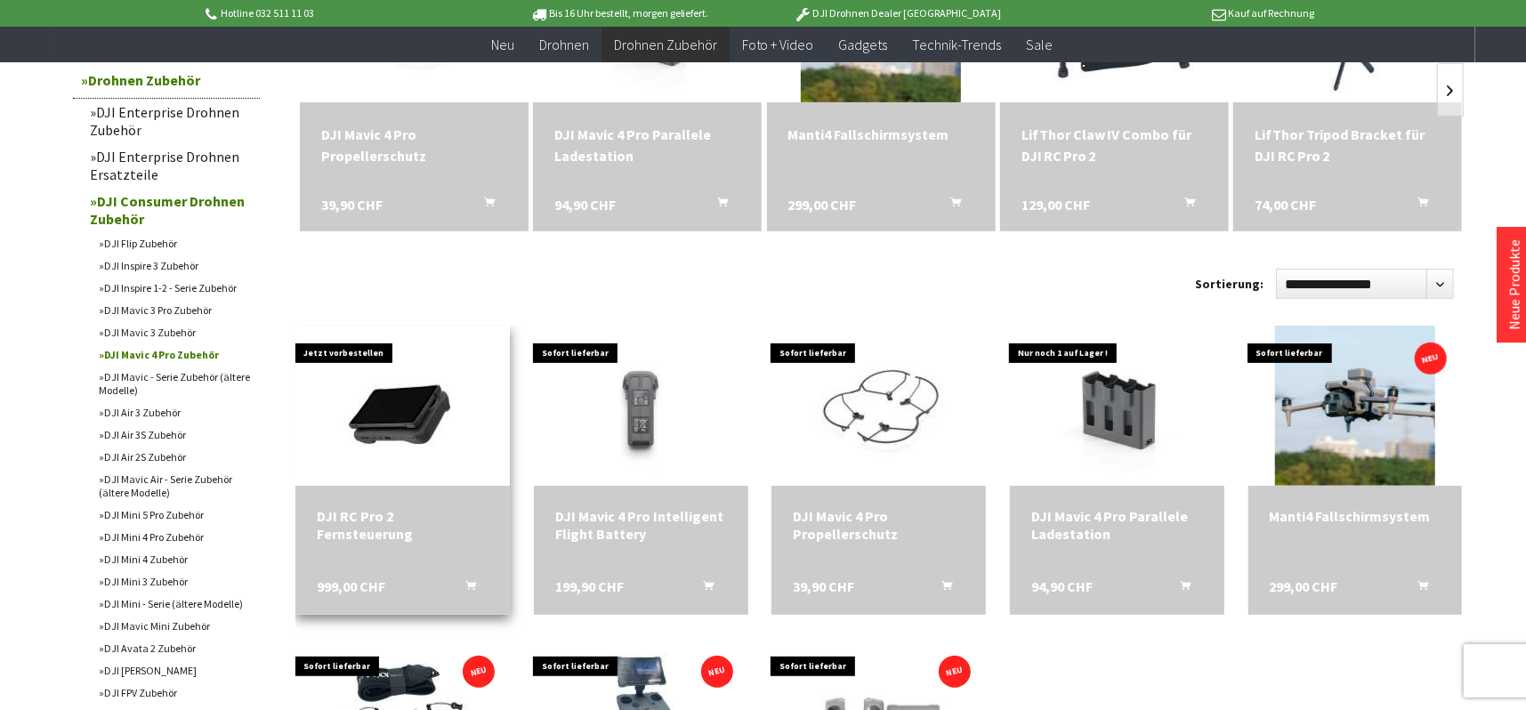
click at [342, 514] on div "DJI RC Pro 2 Fernsteuerung" at bounding box center [403, 525] width 172 height 36
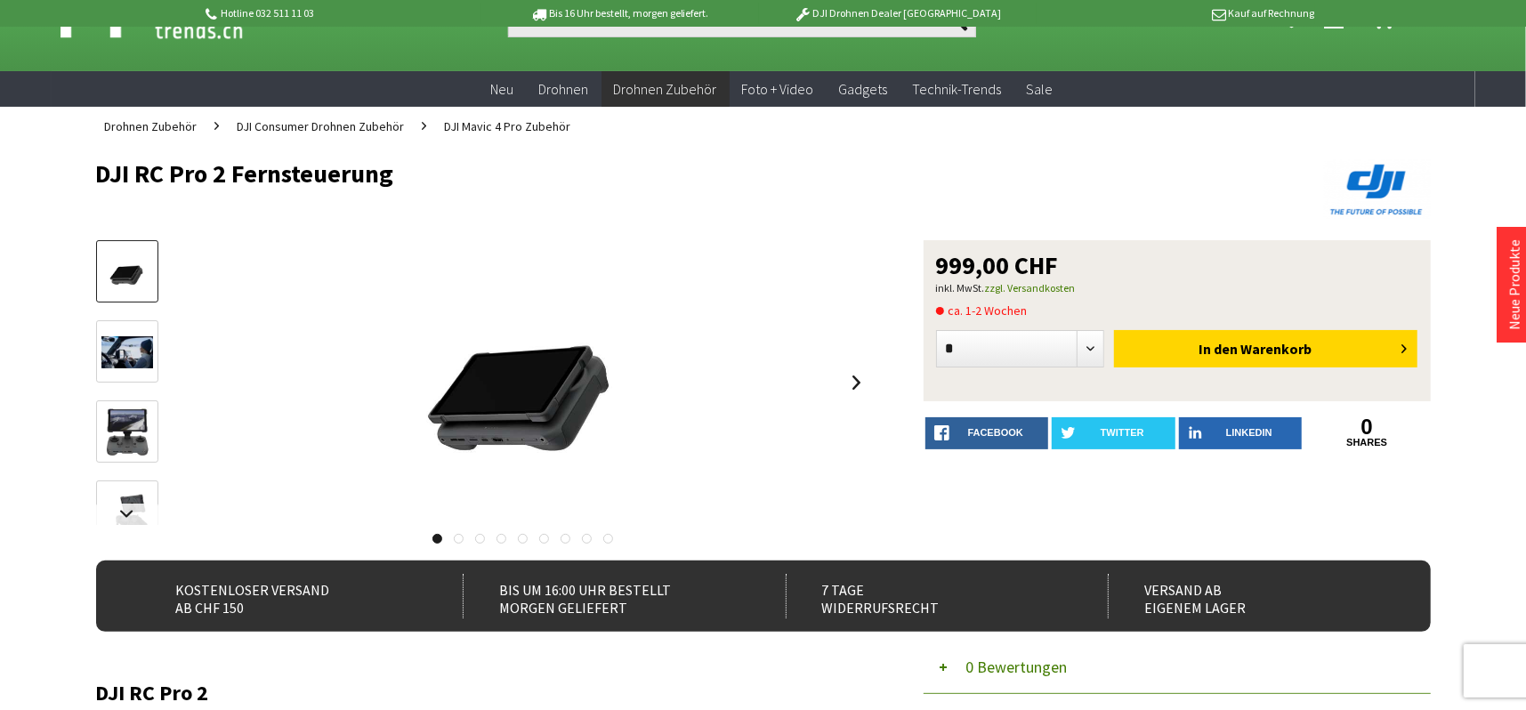
scroll to position [89, 0]
